Goal: Information Seeking & Learning: Check status

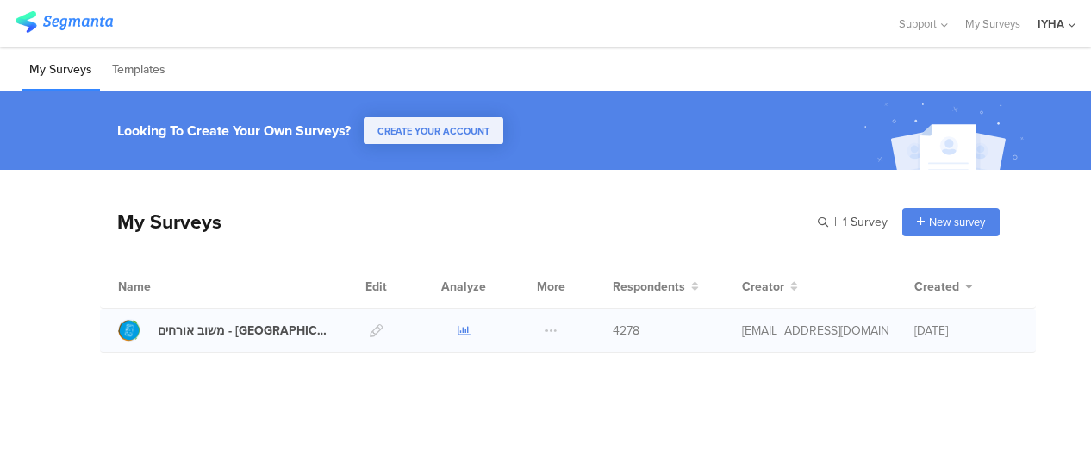
click at [460, 329] on icon at bounding box center [464, 330] width 13 height 13
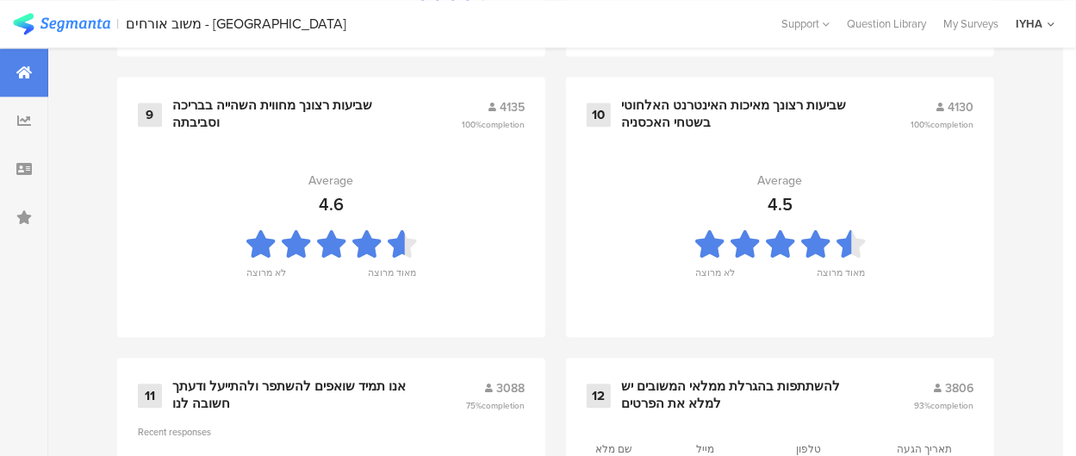
scroll to position [2068, 0]
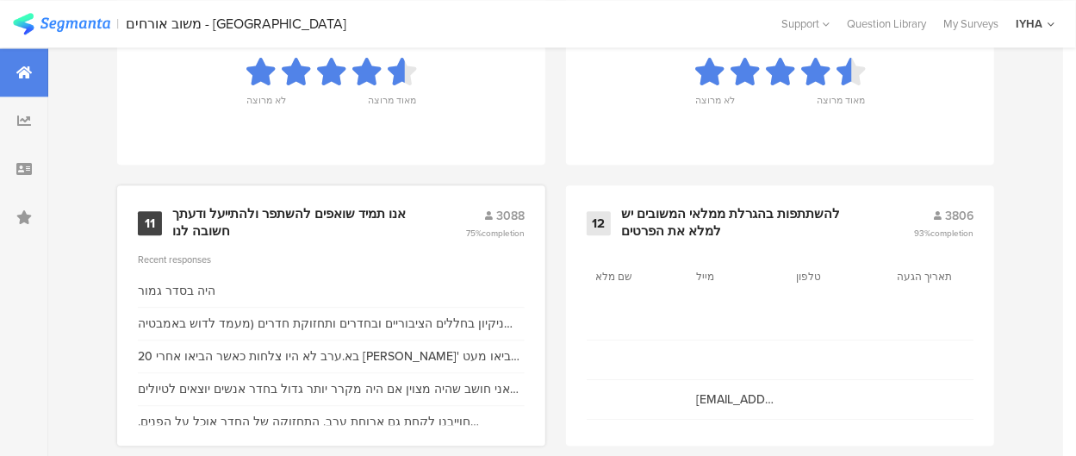
click at [350, 225] on div "אנו תמיד שואפים להשתפר ולהתייעל ודעתך חשובה לנו" at bounding box center [298, 223] width 252 height 34
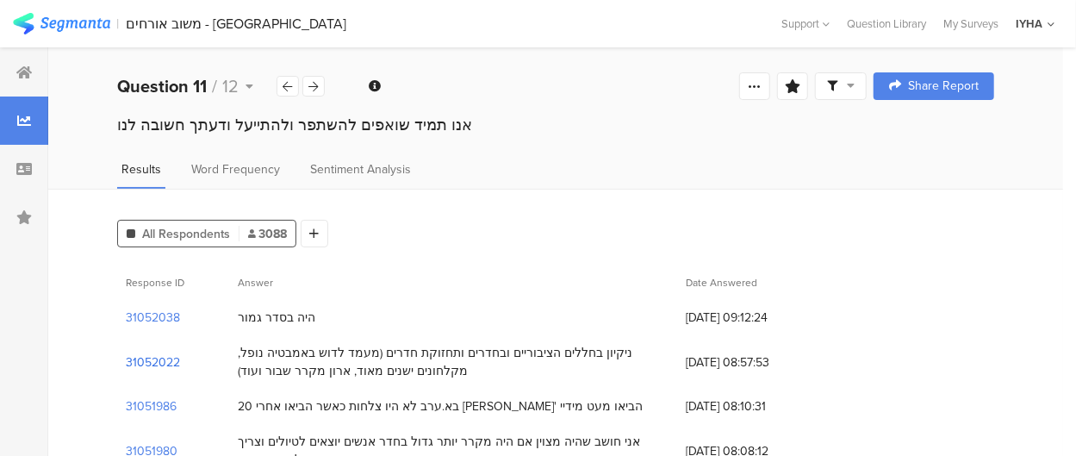
click at [152, 360] on section "31052022" at bounding box center [153, 362] width 54 height 18
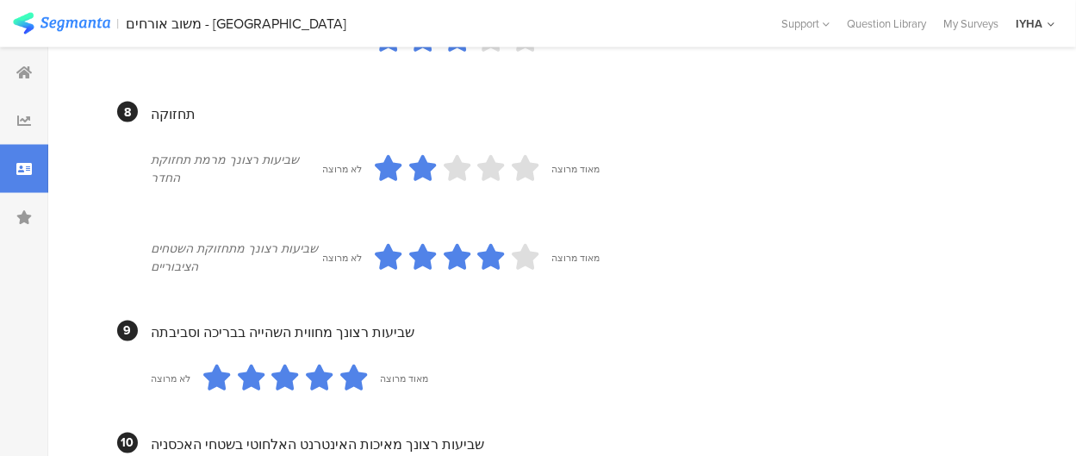
scroll to position [1780, 0]
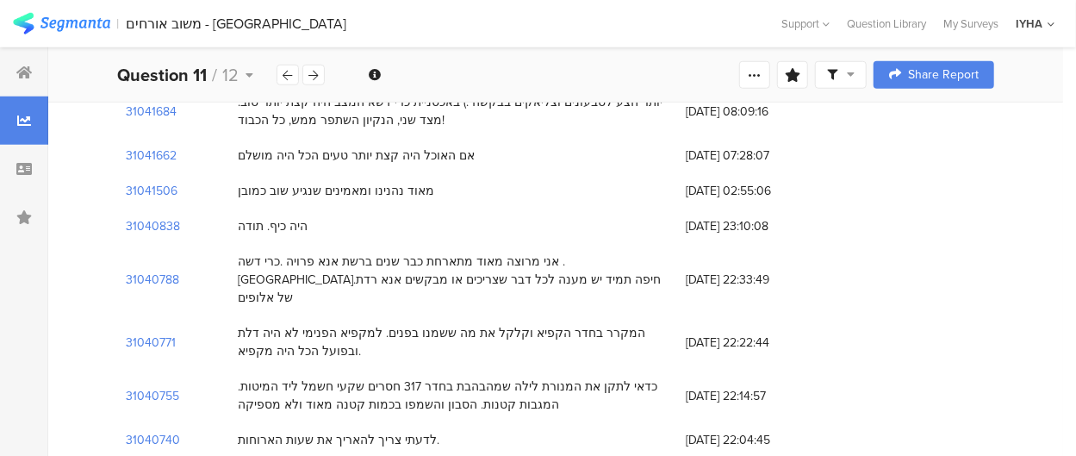
scroll to position [776, 0]
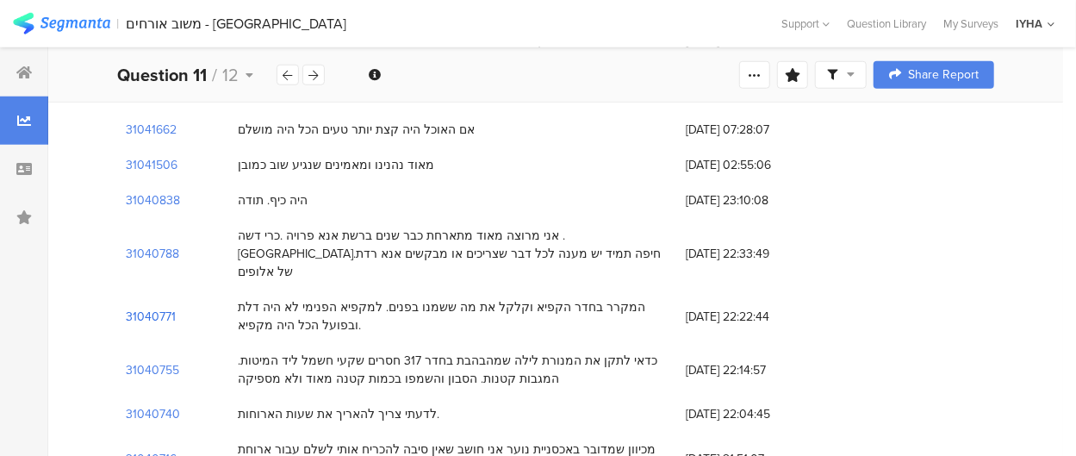
click at [169, 308] on section "31040771" at bounding box center [151, 317] width 50 height 18
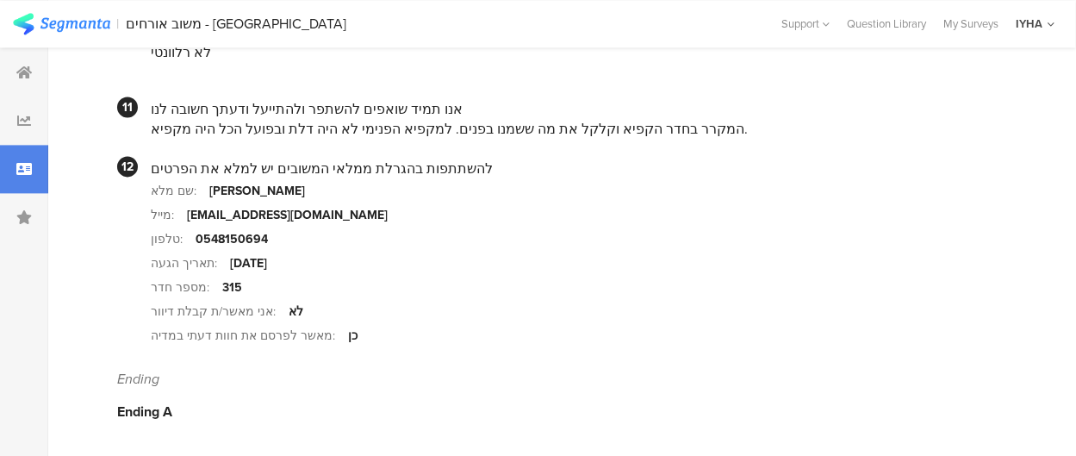
scroll to position [1828, 0]
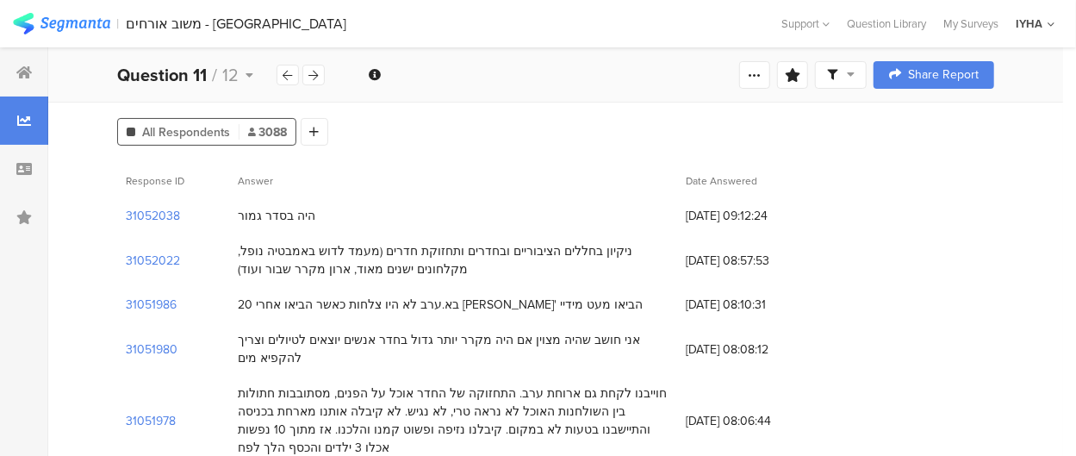
scroll to position [86, 0]
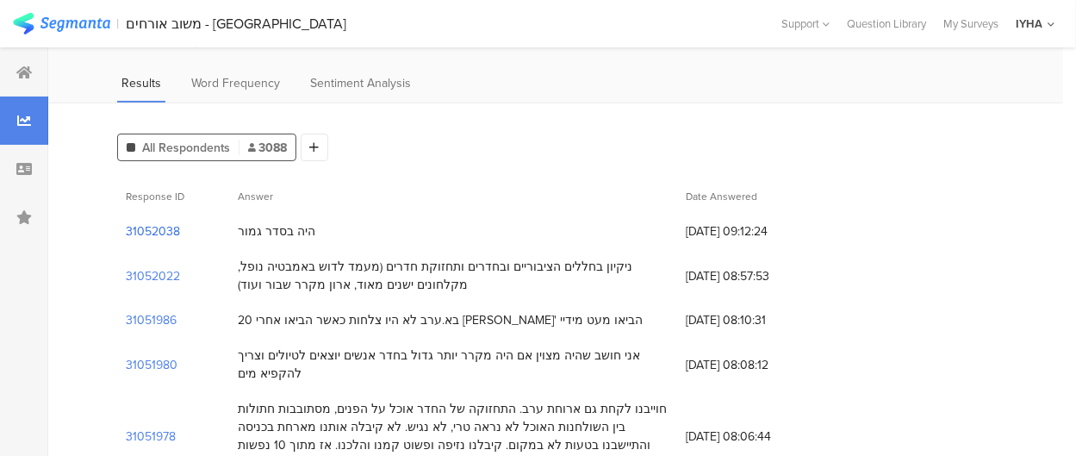
click at [159, 230] on section "31052038" at bounding box center [153, 231] width 54 height 18
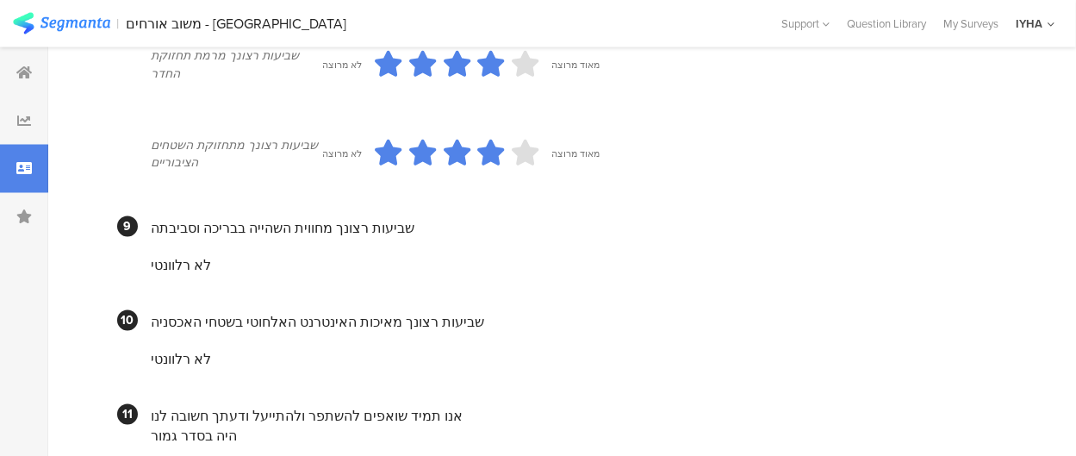
scroll to position [1379, 0]
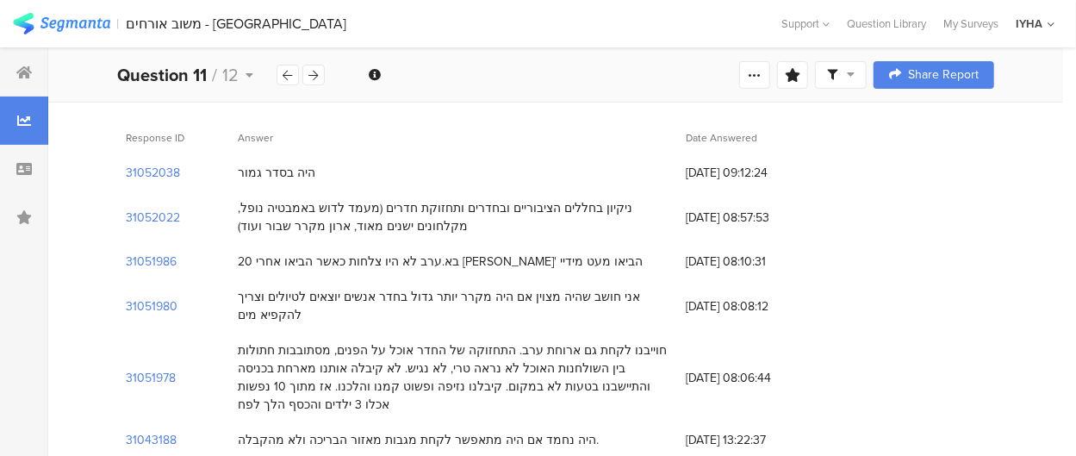
scroll to position [172, 0]
